Goal: Find specific page/section

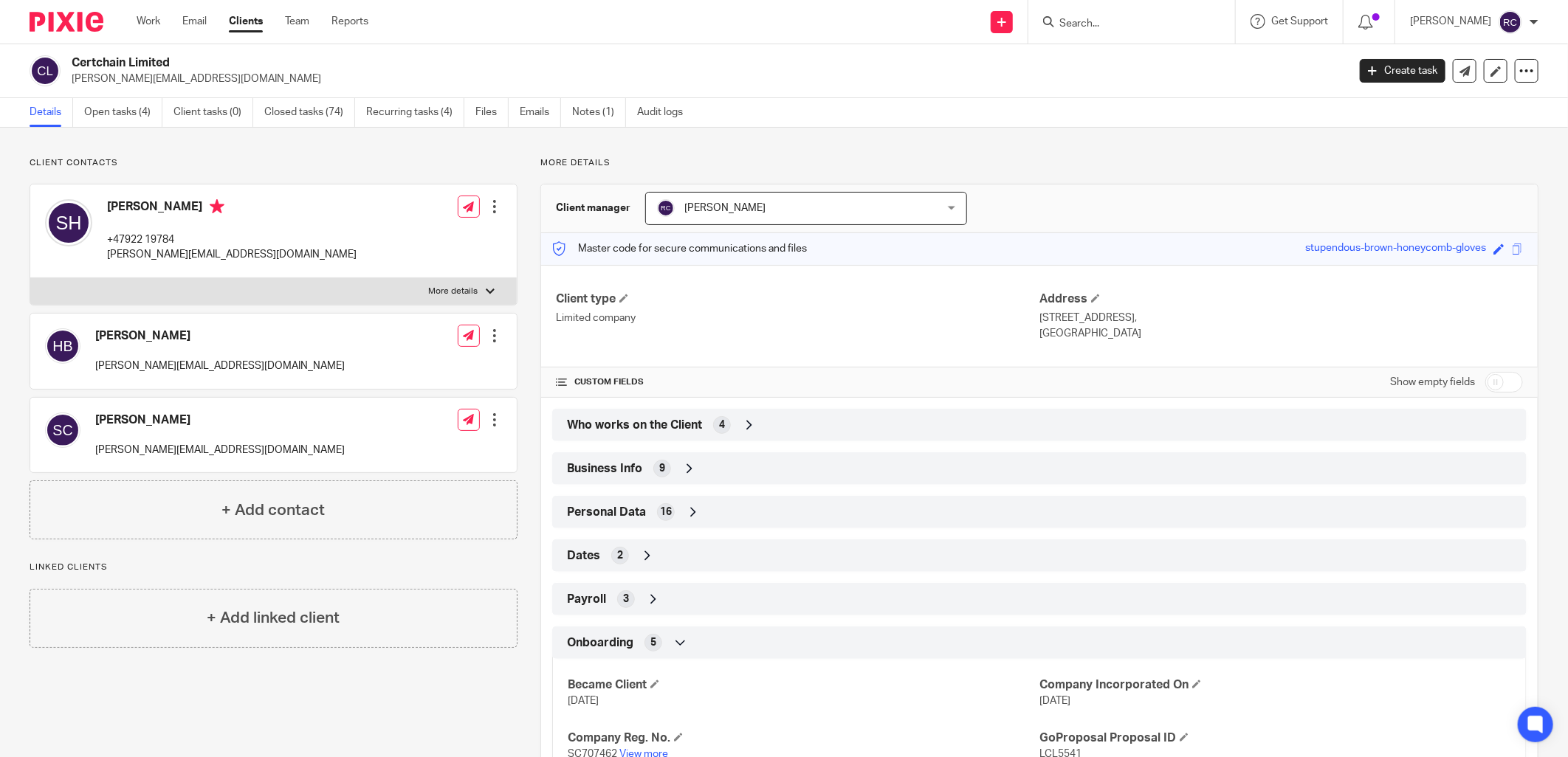
scroll to position [161, 0]
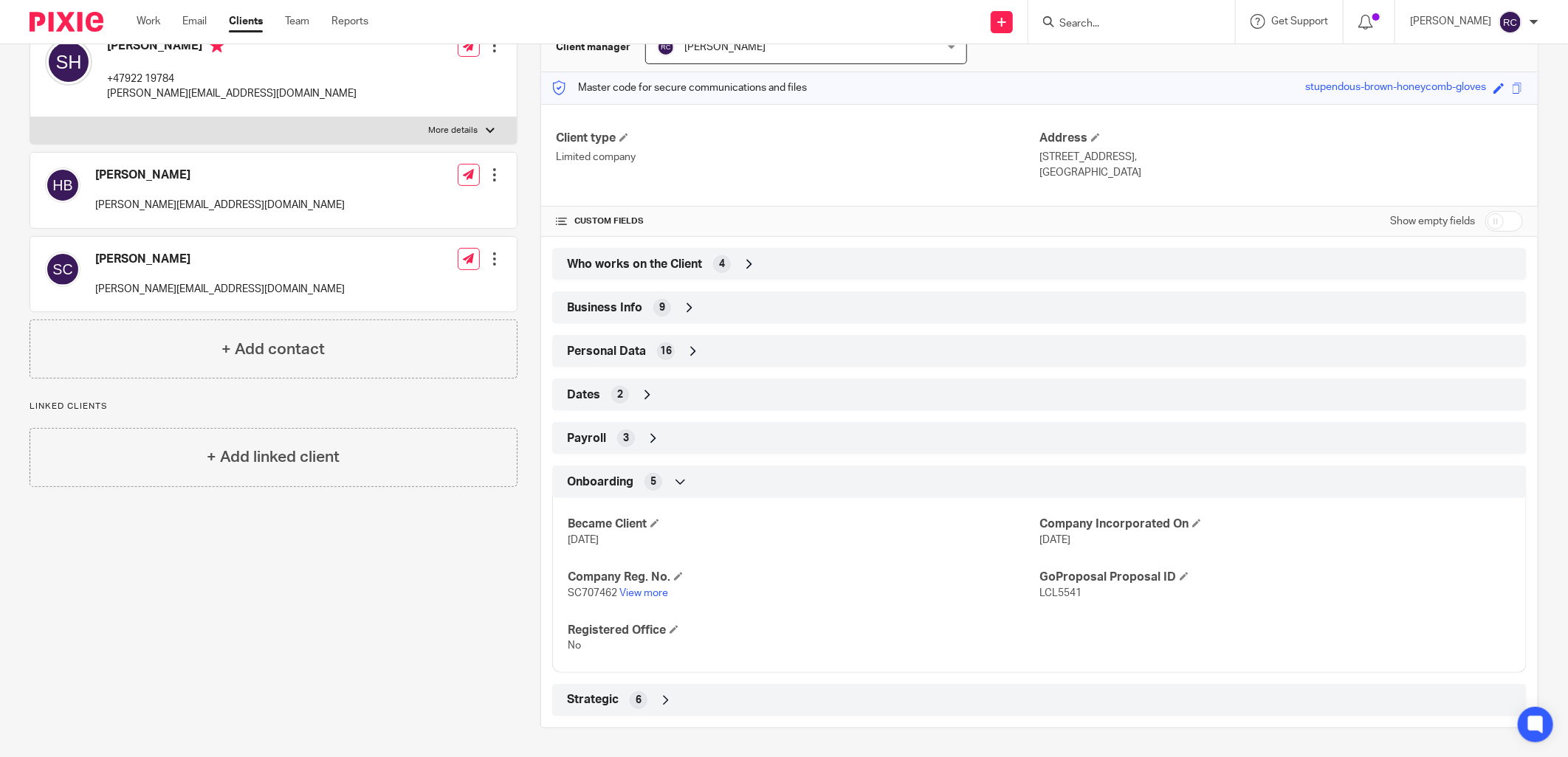
click at [1118, 24] on input "Search" at bounding box center [1124, 23] width 133 height 13
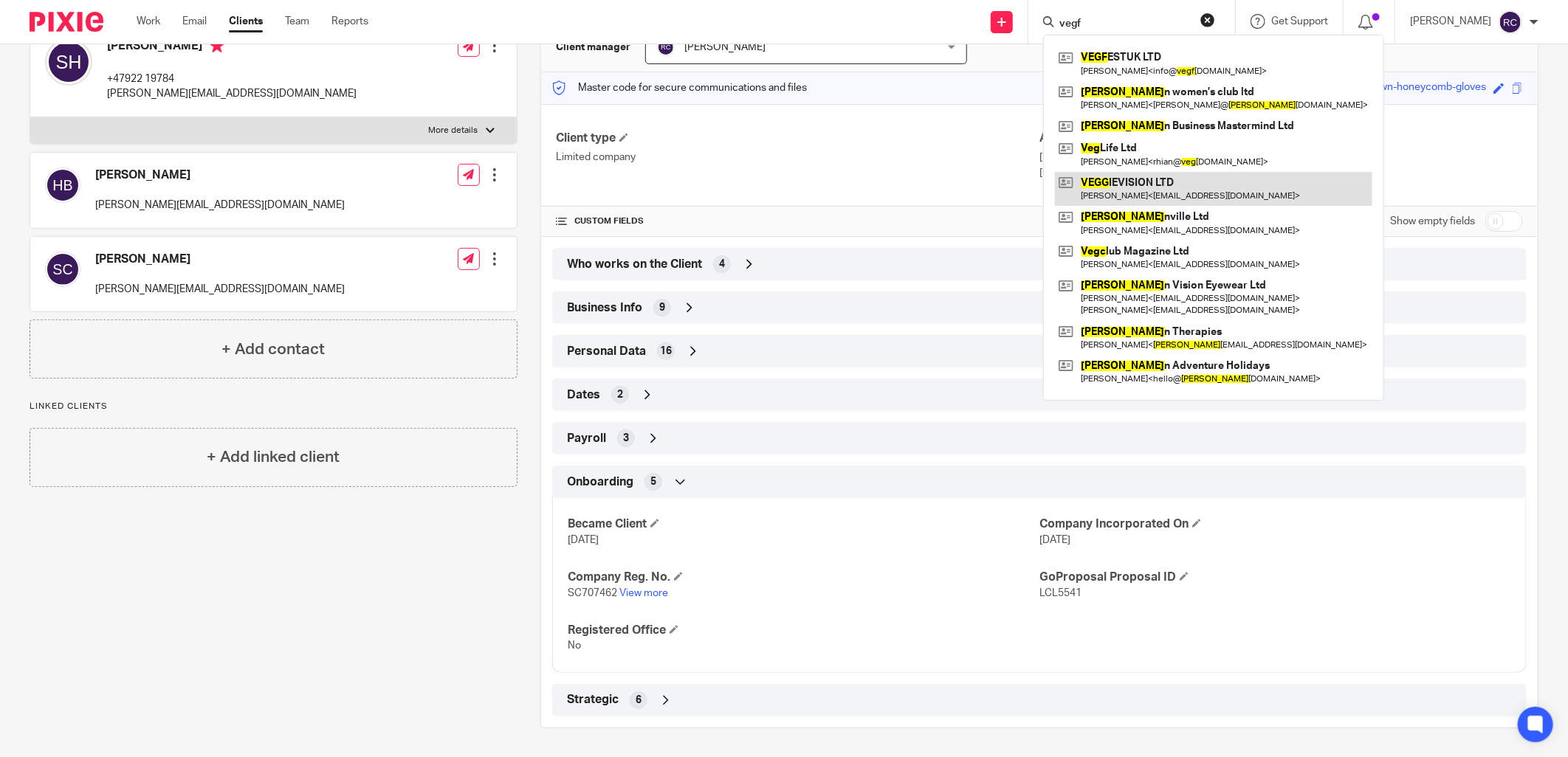
type input "vegf"
click at [1132, 180] on link at bounding box center [1213, 188] width 317 height 34
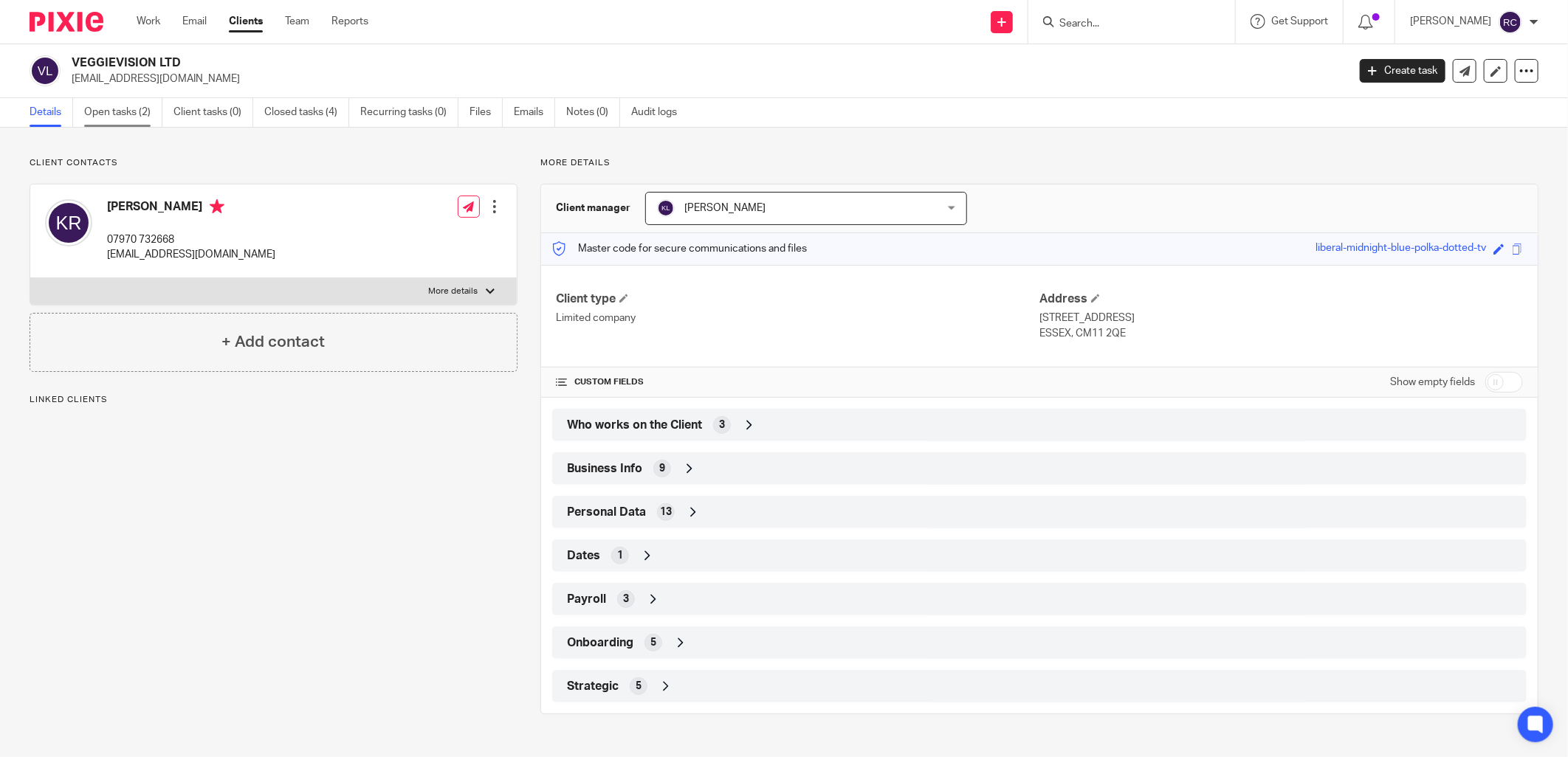
click at [112, 113] on link "Open tasks (2)" at bounding box center [123, 112] width 78 height 29
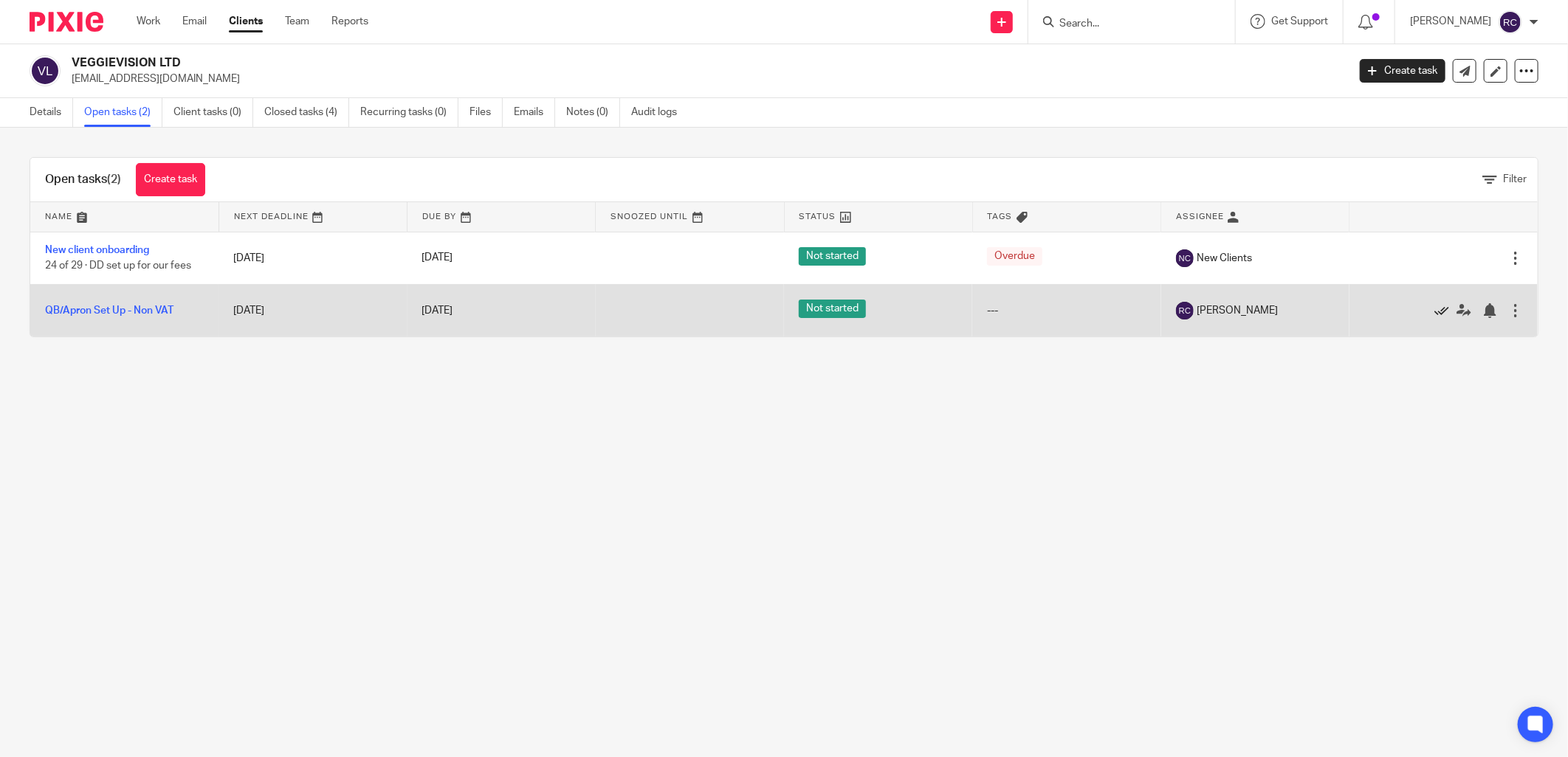
click at [1434, 312] on icon at bounding box center [1441, 310] width 15 height 15
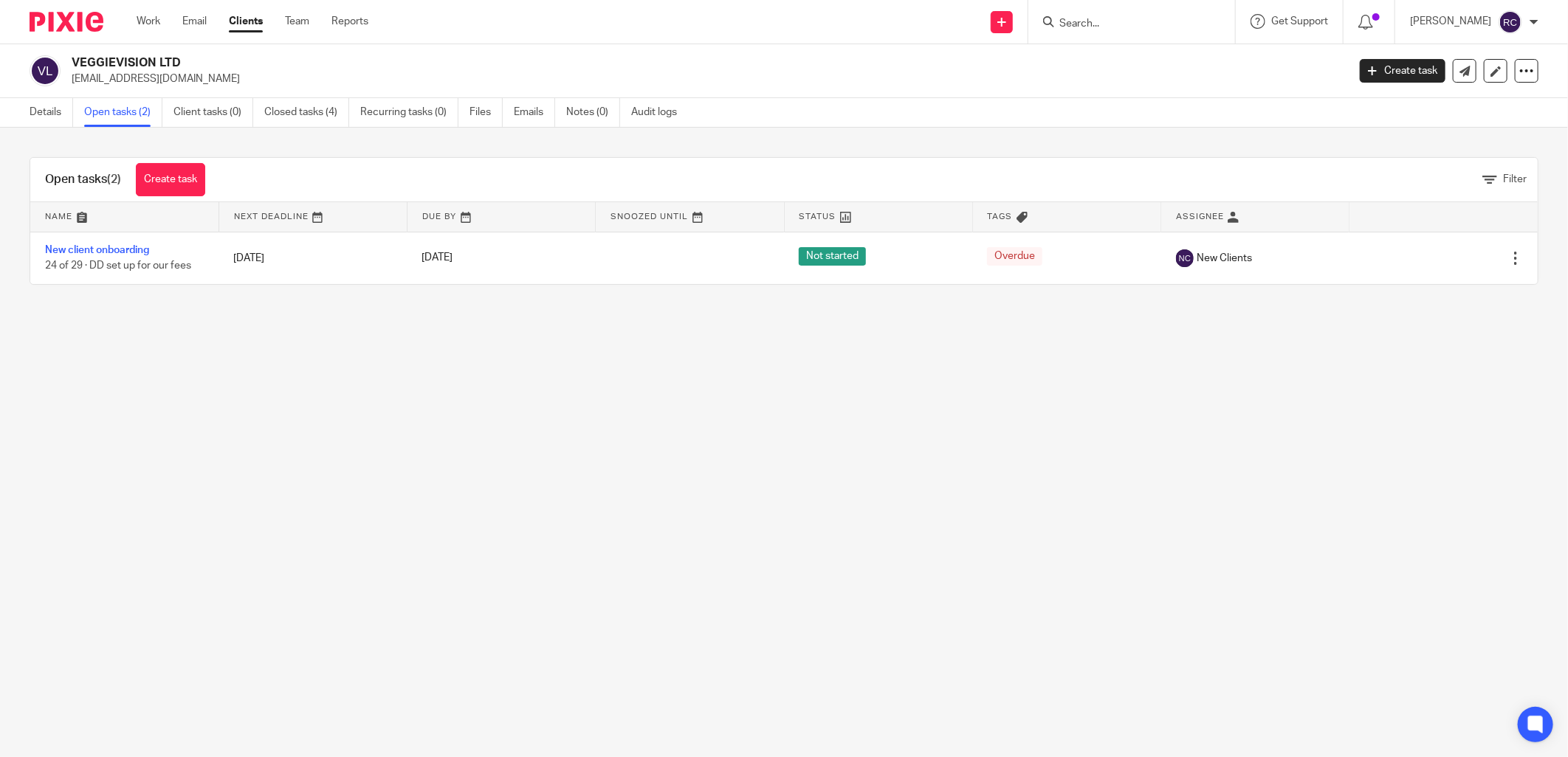
click at [1080, 23] on input "Search" at bounding box center [1124, 23] width 133 height 13
